Goal: Information Seeking & Learning: Learn about a topic

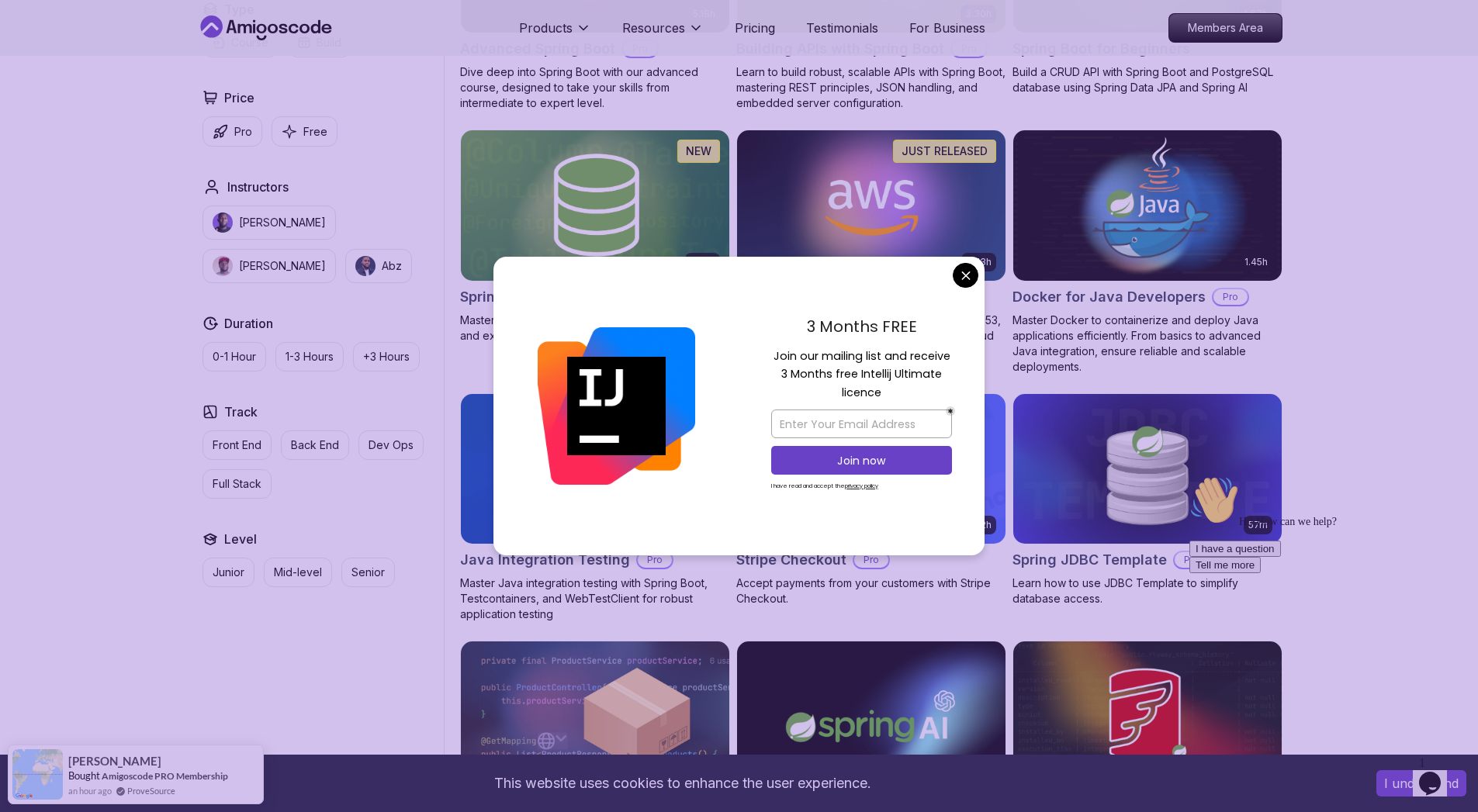
click at [951, 273] on div "3 Months FREE Join our mailing list and receive 3 Months free Intellij Ultimate…" at bounding box center [861, 406] width 246 height 299
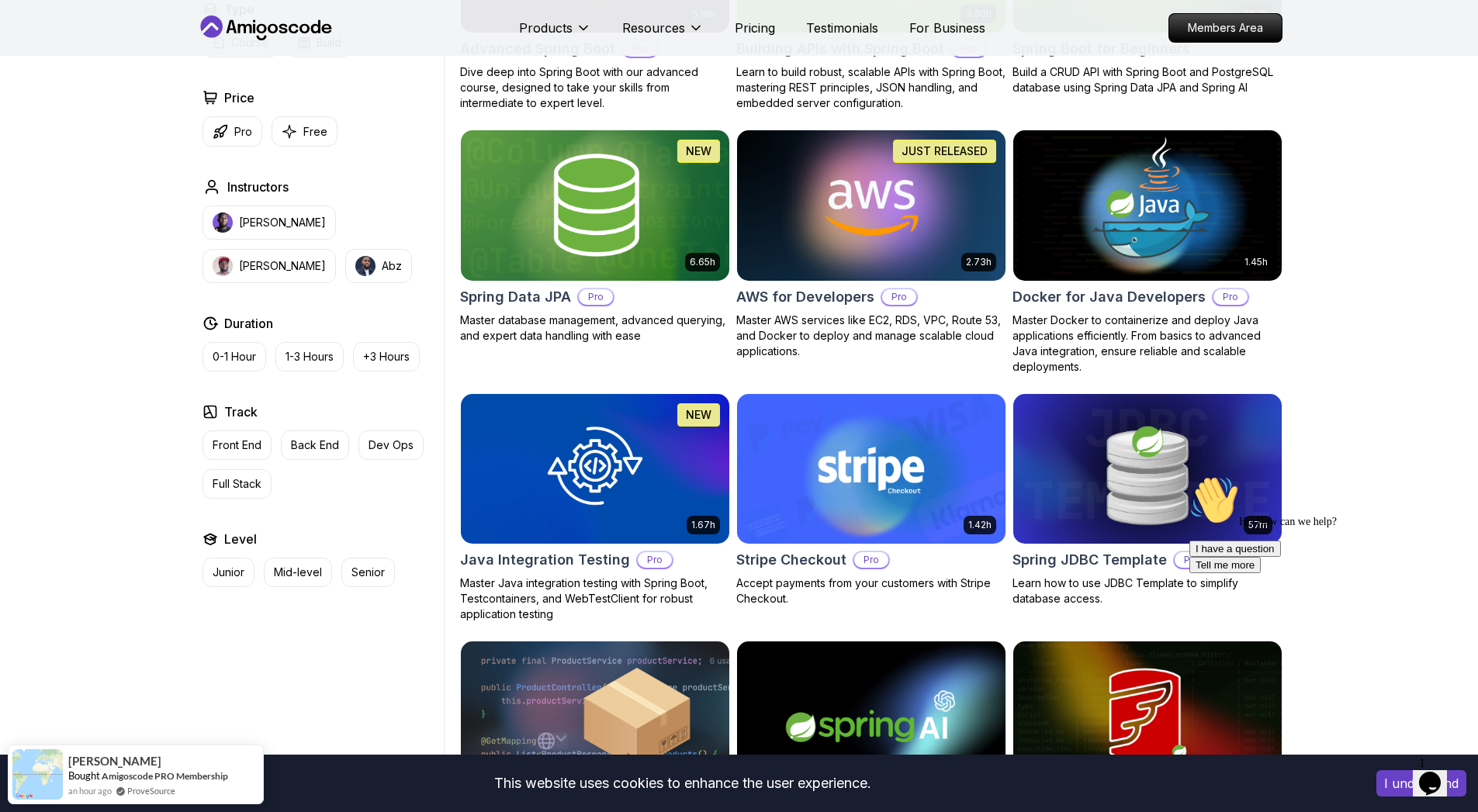
click at [973, 274] on body "This website uses cookies to enhance the user experience. I understand Products…" at bounding box center [739, 683] width 1478 height 2533
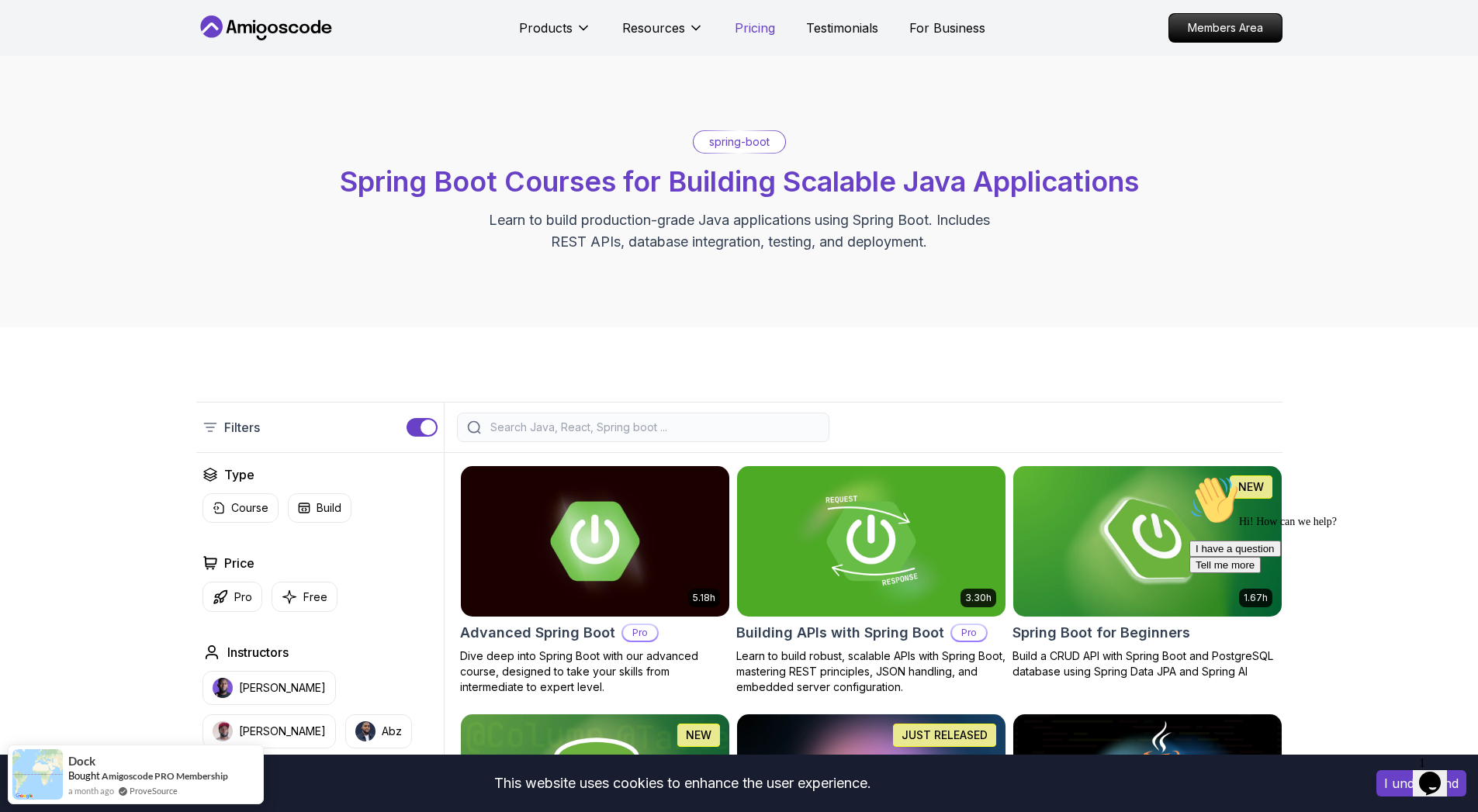
click at [760, 34] on p "Pricing" at bounding box center [754, 28] width 40 height 19
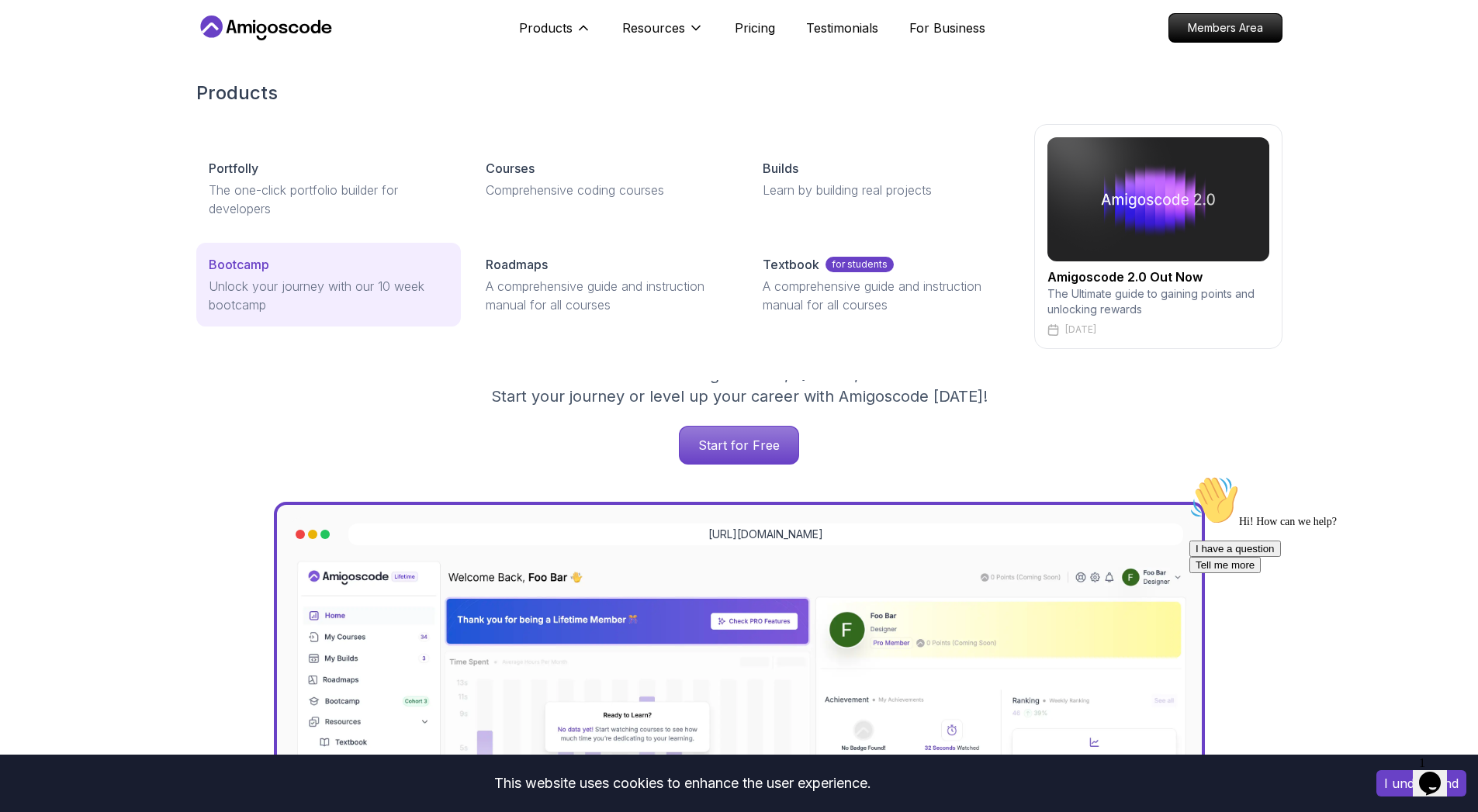
click at [248, 286] on p "Unlock your journey with our 10 week bootcamp" at bounding box center [328, 295] width 240 height 37
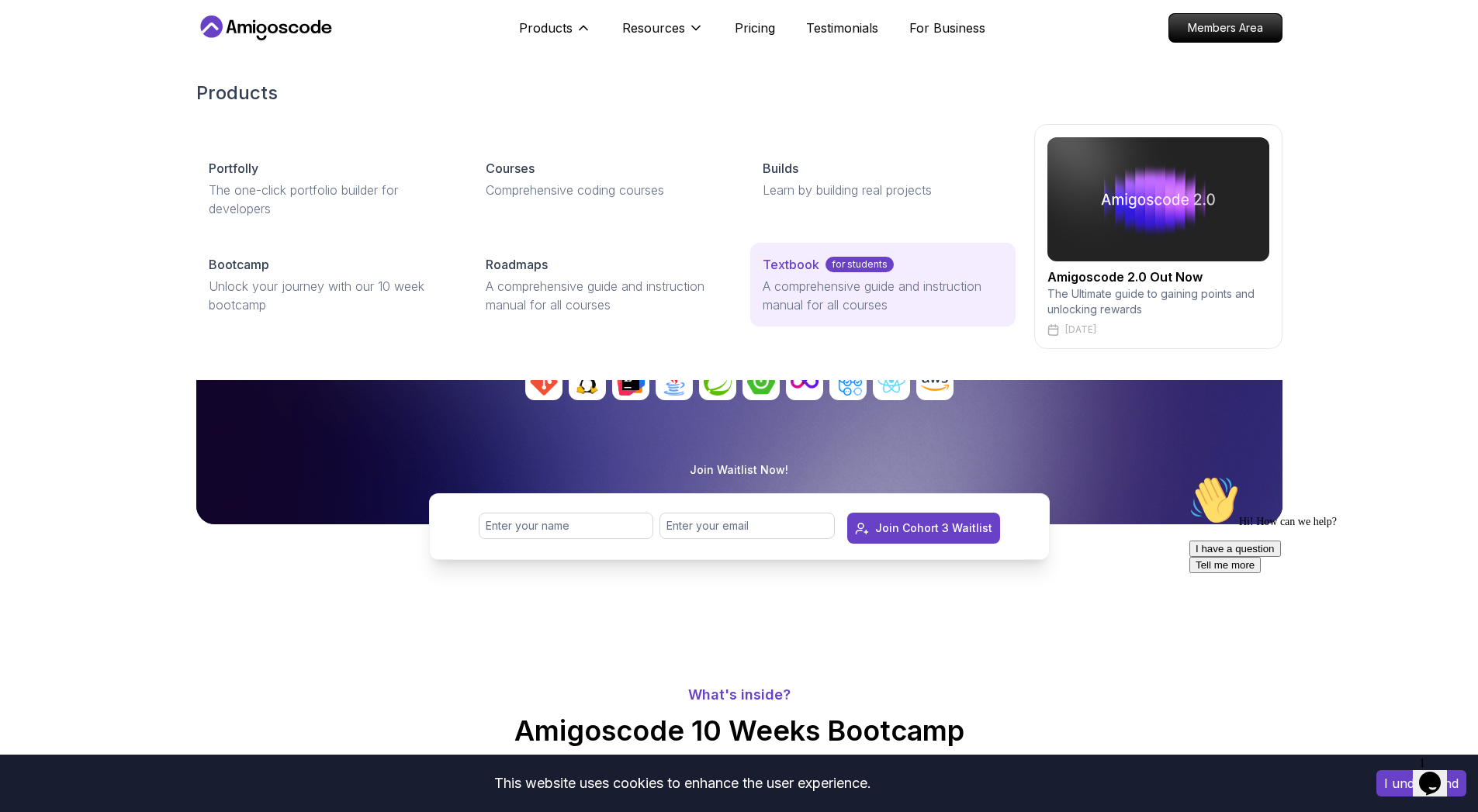
click at [836, 289] on p "A comprehensive guide and instruction manual for all courses" at bounding box center [882, 295] width 240 height 37
